Goal: Complete application form

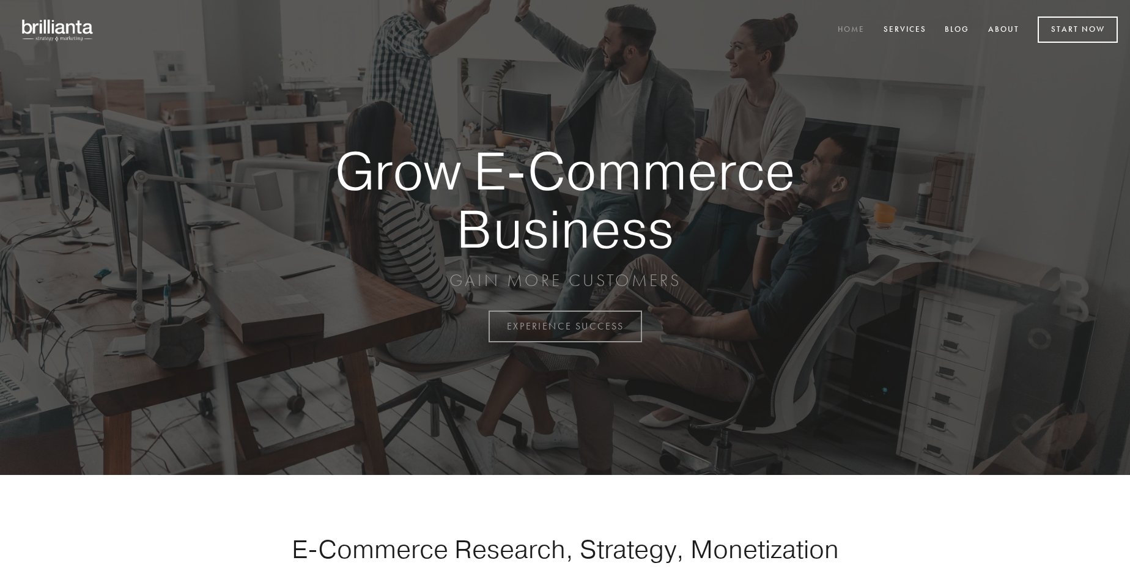
scroll to position [3206, 0]
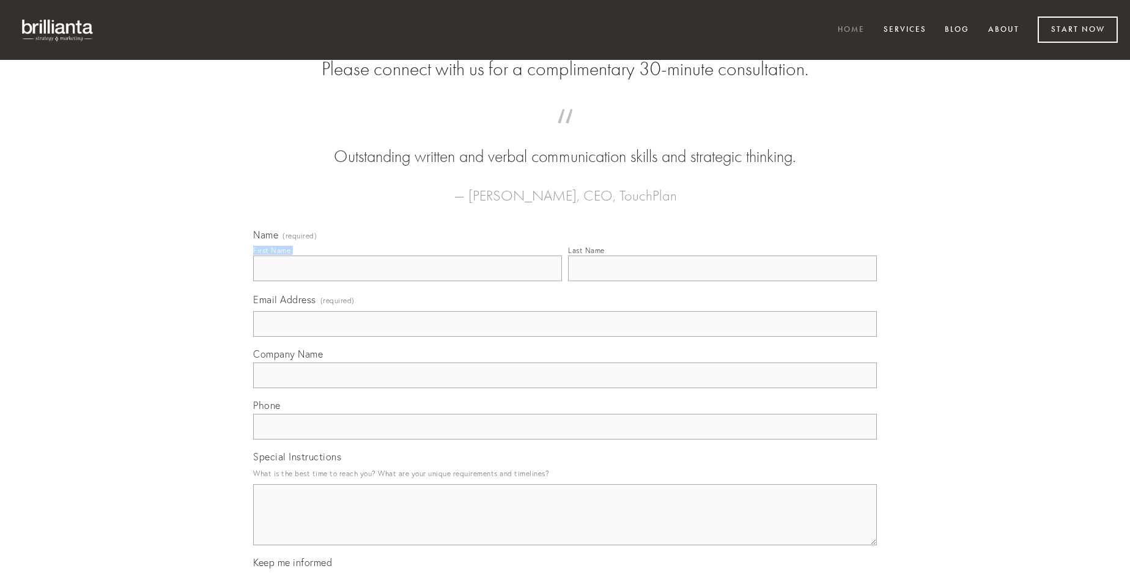
type input "[PERSON_NAME]"
click at [722, 281] on input "Last Name" at bounding box center [722, 269] width 309 height 26
type input "[PERSON_NAME]"
click at [565, 337] on input "Email Address (required)" at bounding box center [565, 324] width 624 height 26
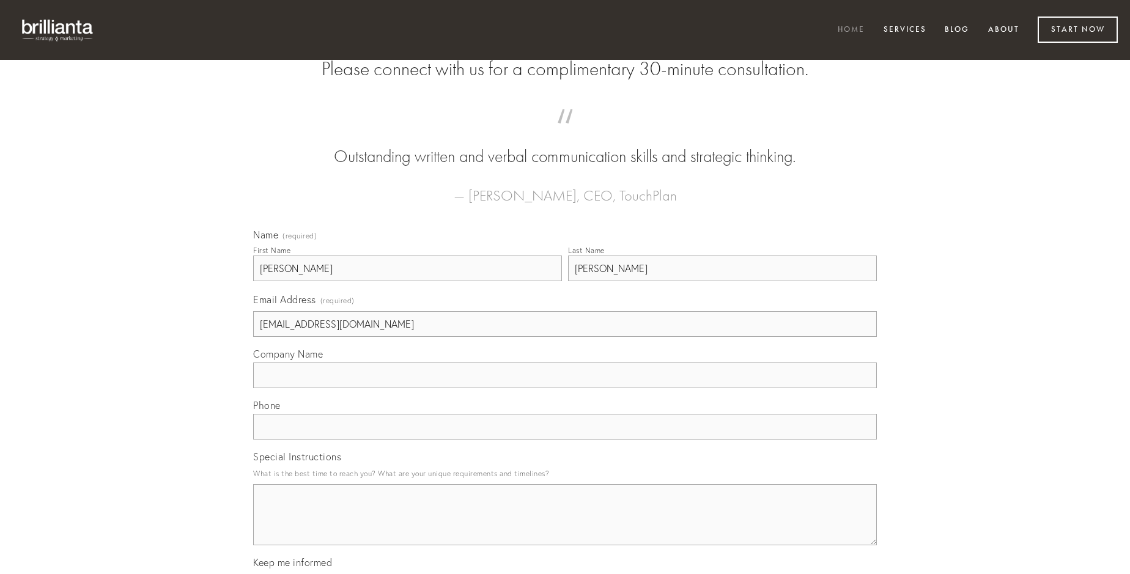
type input "[EMAIL_ADDRESS][DOMAIN_NAME]"
click at [565, 388] on input "Company Name" at bounding box center [565, 376] width 624 height 26
type input "spectaculum"
click at [565, 440] on input "text" at bounding box center [565, 427] width 624 height 26
click at [565, 526] on textarea "Special Instructions" at bounding box center [565, 514] width 624 height 61
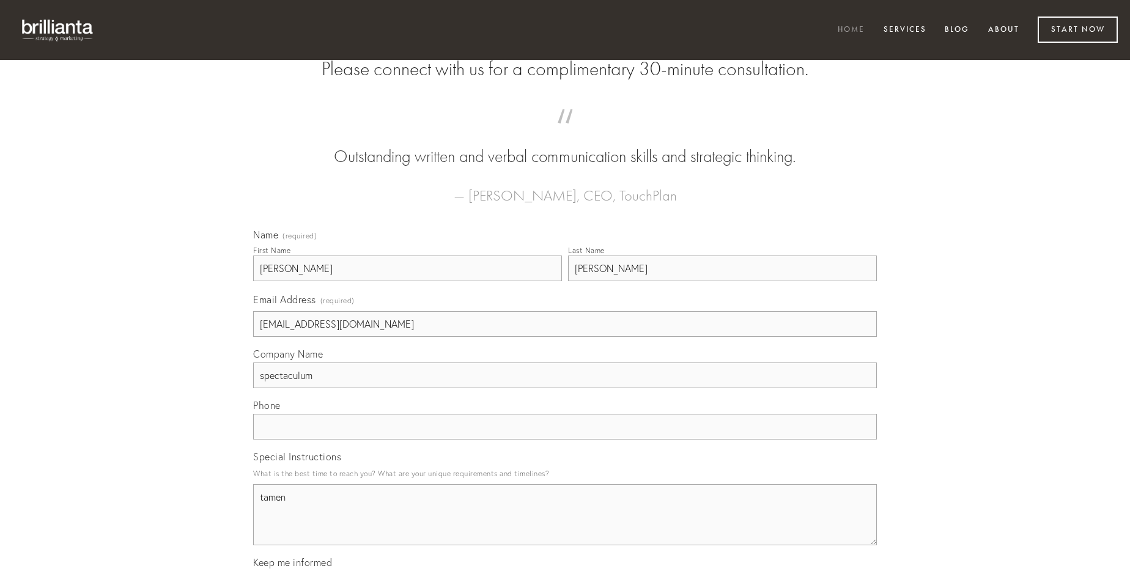
type textarea "tamen"
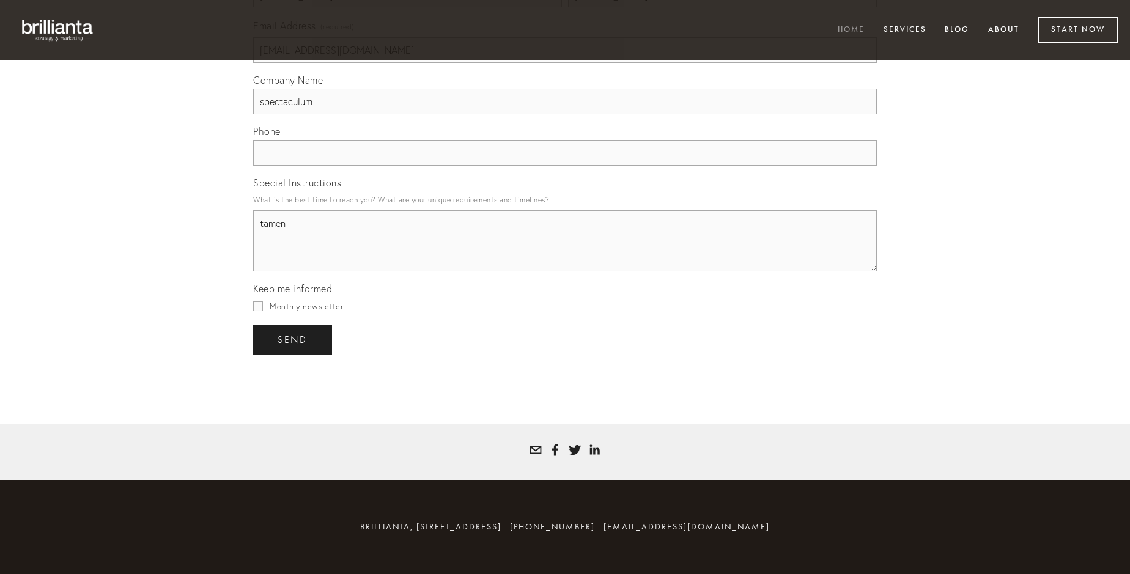
click at [294, 339] on span "send" at bounding box center [293, 340] width 30 height 11
